Goal: Task Accomplishment & Management: Manage account settings

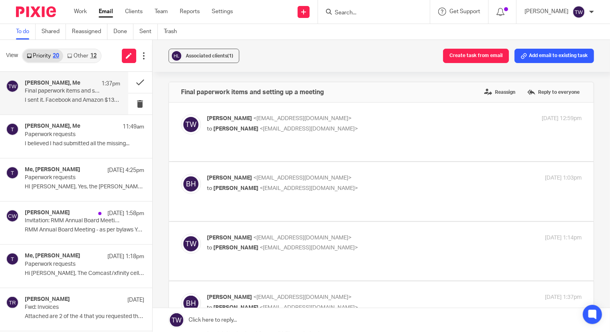
scroll to position [109, 0]
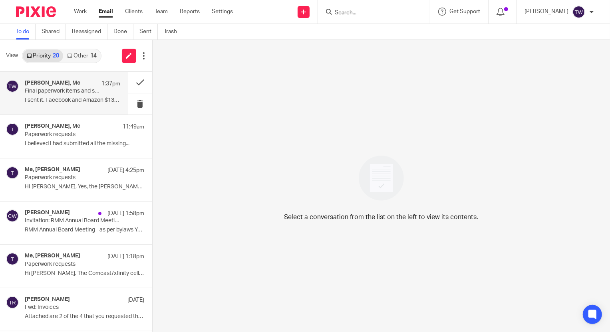
click at [50, 99] on p "I sent it. Facebook and Amazon $139... are..." at bounding box center [72, 100] width 95 height 7
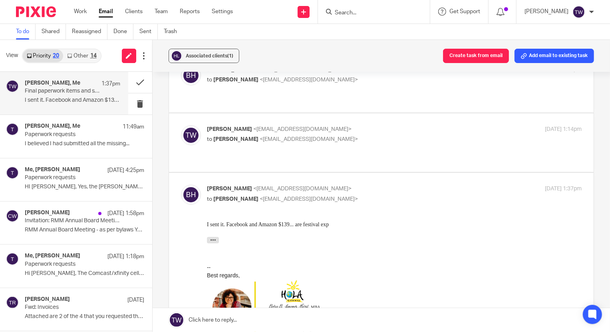
scroll to position [145, 0]
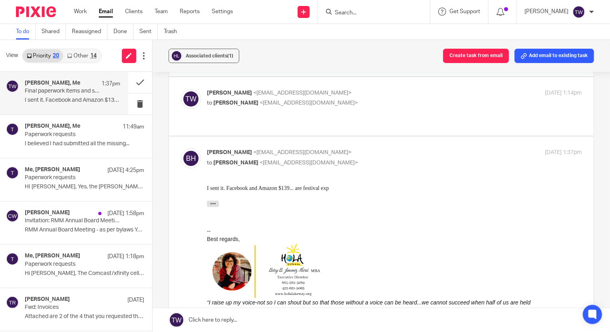
click at [375, 99] on p "to [PERSON_NAME] <[EMAIL_ADDRESS][DOMAIN_NAME]>" at bounding box center [332, 103] width 250 height 8
checkbox input "true"
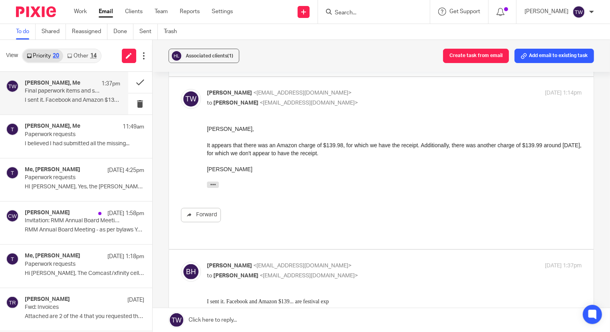
scroll to position [72, 0]
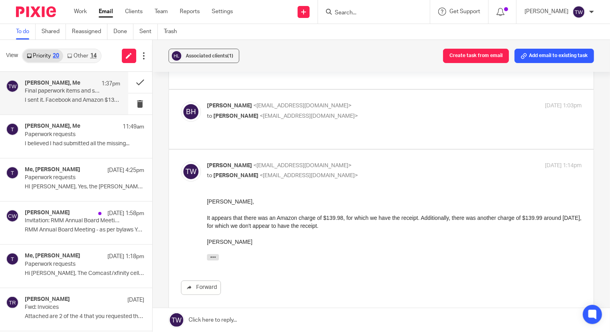
click at [391, 103] on div "[PERSON_NAME] <[EMAIL_ADDRESS][DOMAIN_NAME]> to [PERSON_NAME] <[EMAIL_ADDRESS][…" at bounding box center [332, 111] width 250 height 18
checkbox input "true"
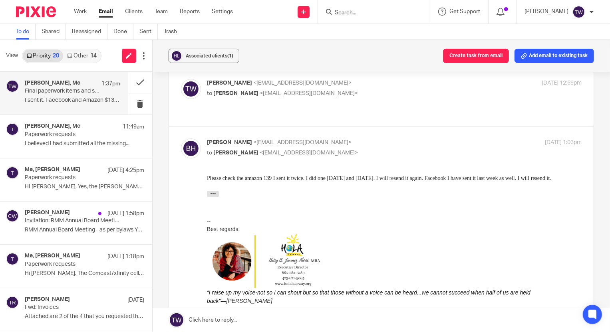
scroll to position [0, 0]
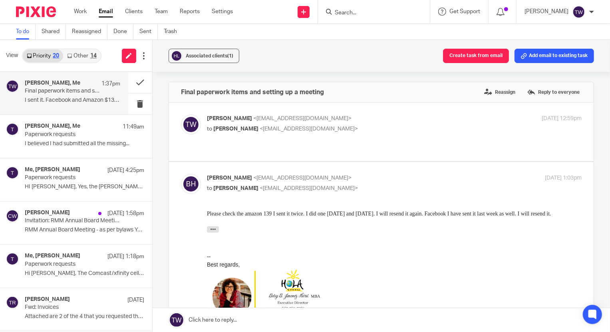
click at [399, 128] on p "to [PERSON_NAME] <[EMAIL_ADDRESS][DOMAIN_NAME]>" at bounding box center [332, 129] width 250 height 8
checkbox input "true"
